Goal: Task Accomplishment & Management: Complete application form

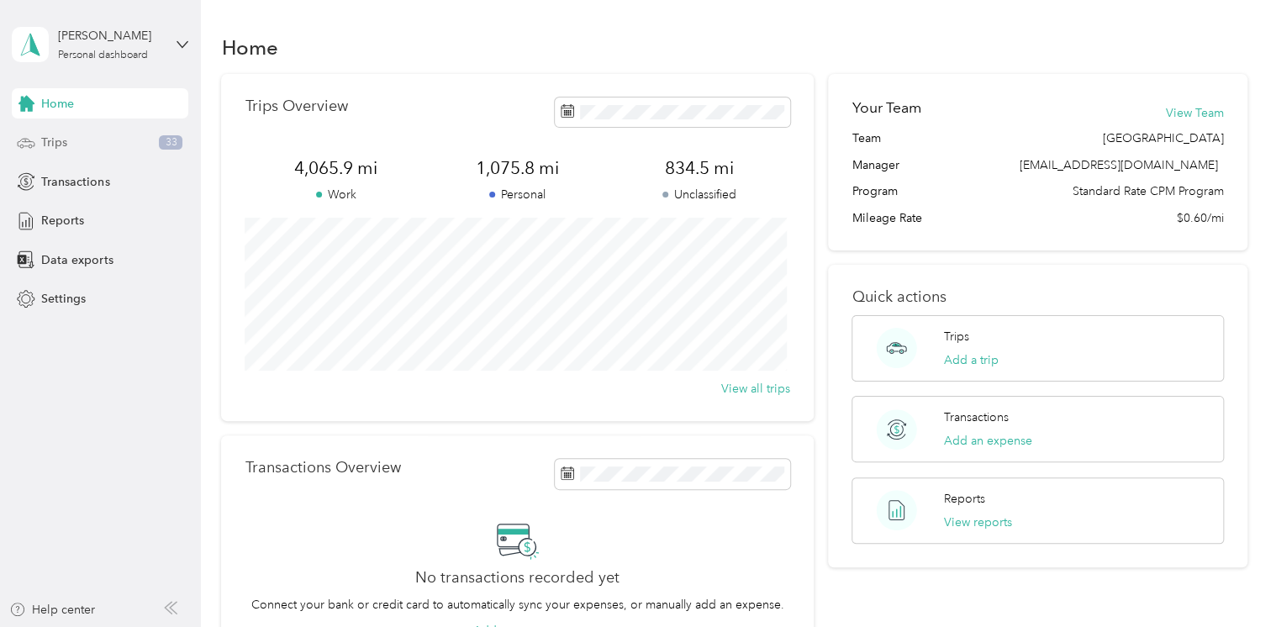
click at [50, 140] on span "Trips" at bounding box center [54, 143] width 26 height 18
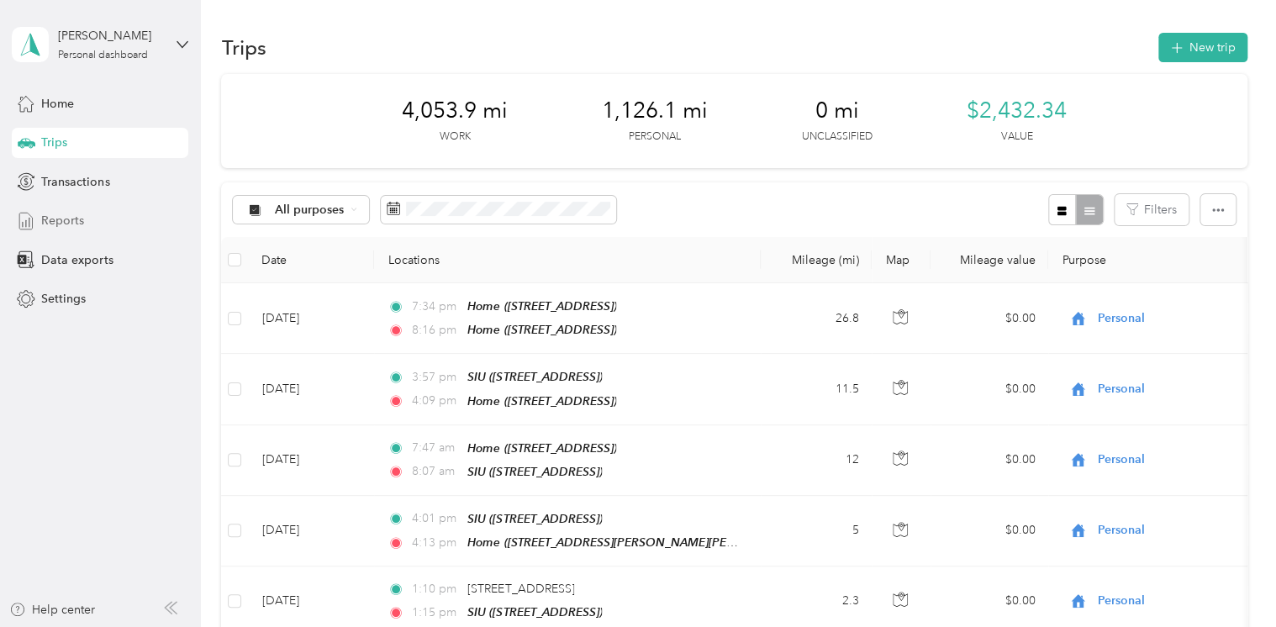
click at [66, 221] on span "Reports" at bounding box center [62, 221] width 43 height 18
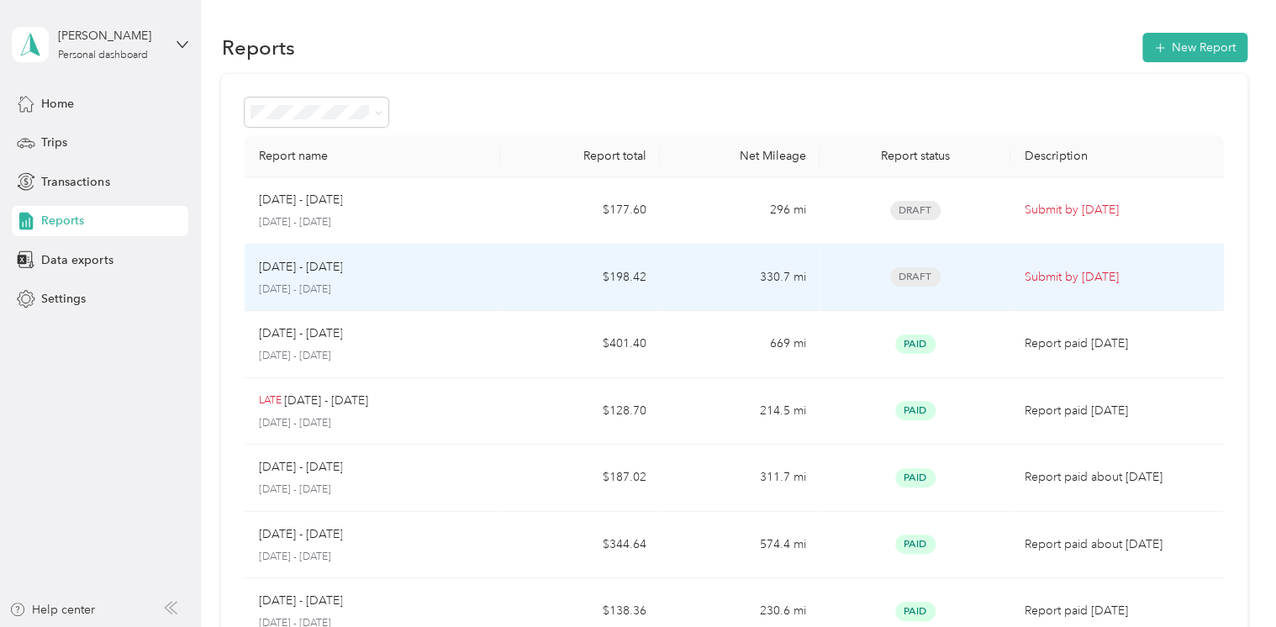
click at [427, 277] on div "[DATE] - [DATE] [DATE] - [DATE]" at bounding box center [372, 278] width 229 height 40
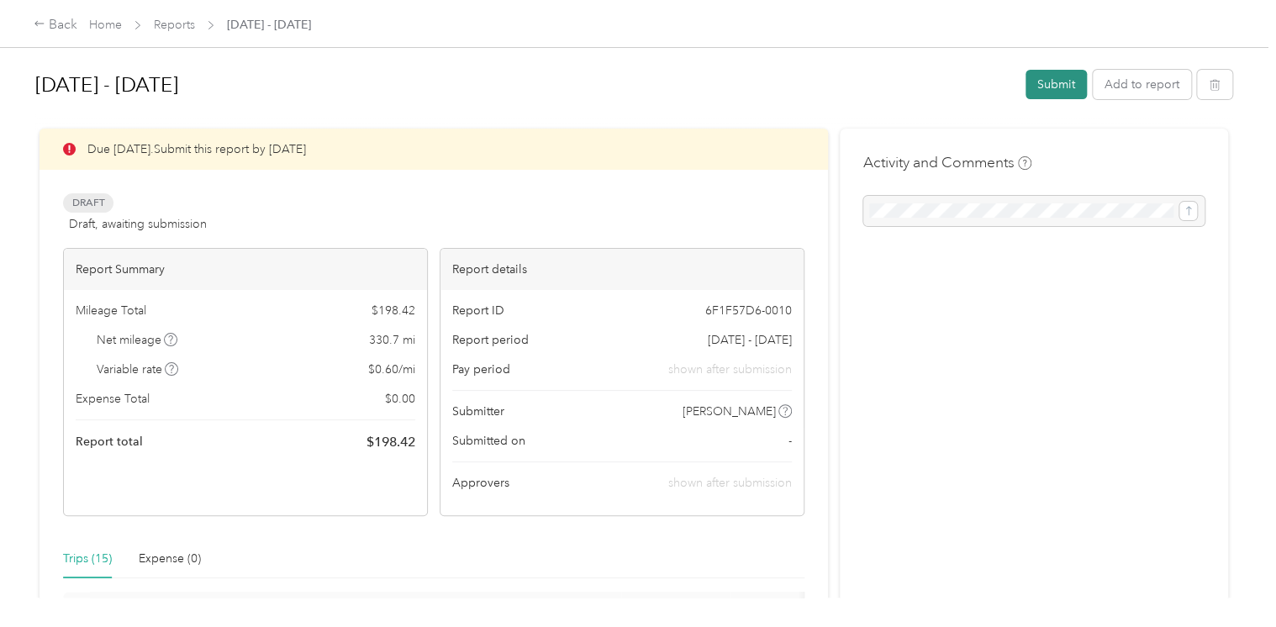
click at [1045, 79] on button "Submit" at bounding box center [1055, 84] width 61 height 29
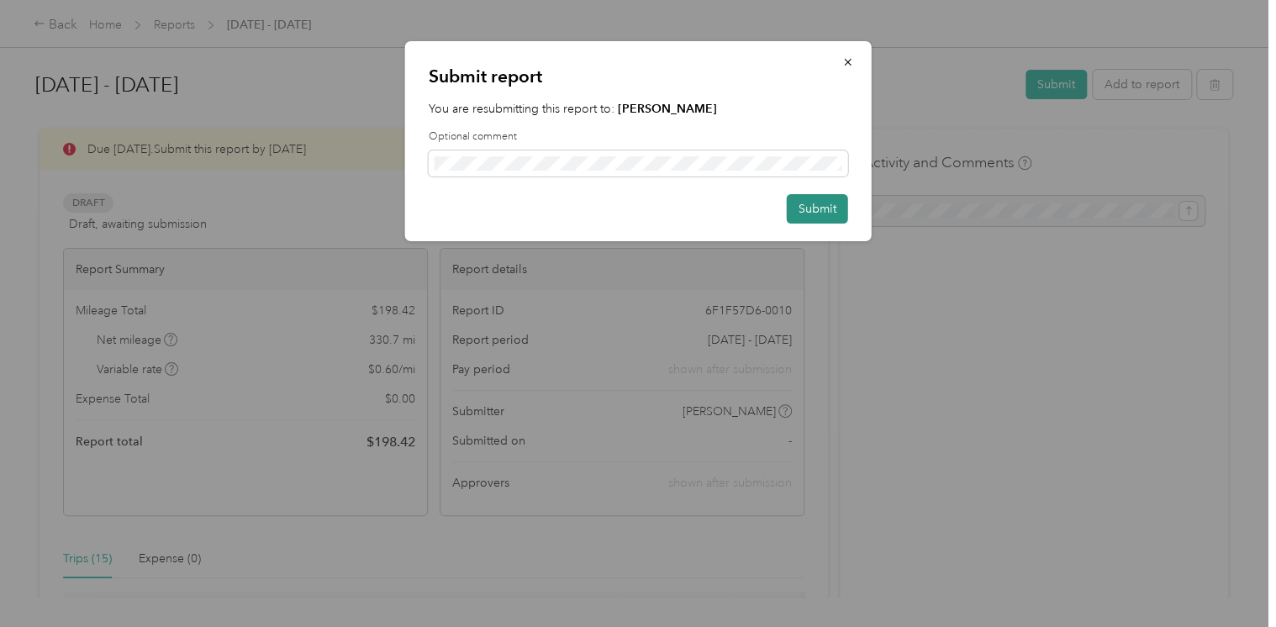
click at [820, 207] on button "Submit" at bounding box center [817, 208] width 61 height 29
